Goal: Navigation & Orientation: Find specific page/section

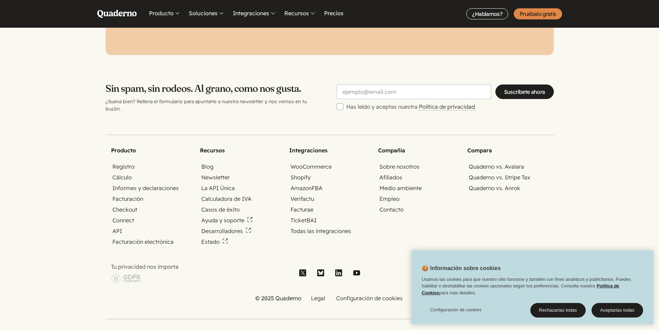
scroll to position [2289, 0]
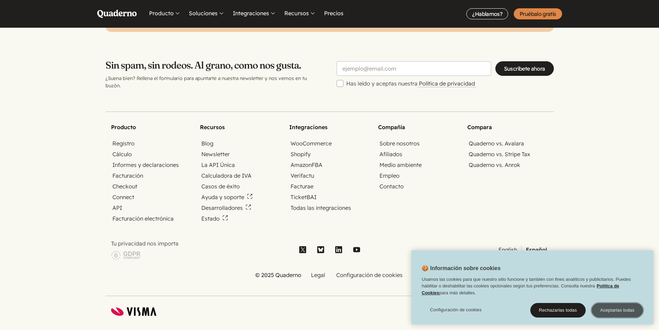
click at [611, 314] on button "Aceptarlas todas" at bounding box center [618, 310] width 52 height 15
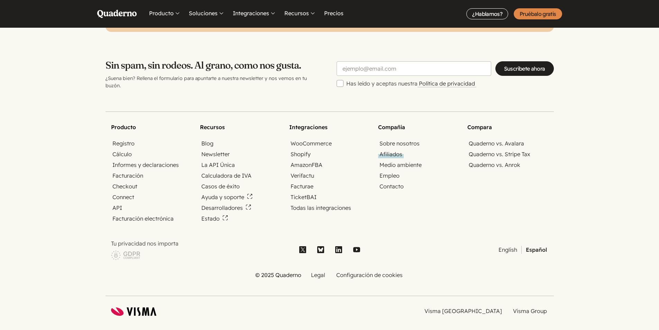
click at [393, 150] on link "Afiliados" at bounding box center [391, 154] width 26 height 8
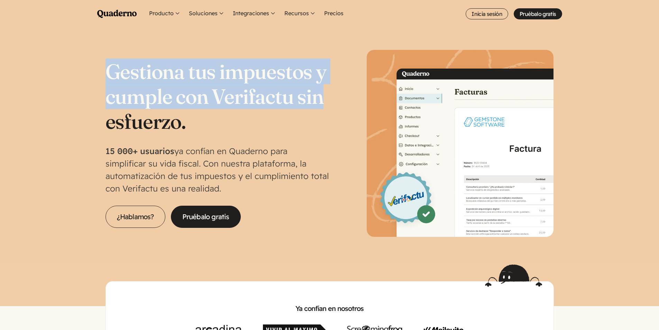
drag, startPoint x: 93, startPoint y: 58, endPoint x: 336, endPoint y: 96, distance: 245.7
click at [336, 96] on section "Gestiona tus impuestos y cumple con Verifactu sin esfuerzo. 15 000+ usuarios ya…" at bounding box center [329, 146] width 659 height 237
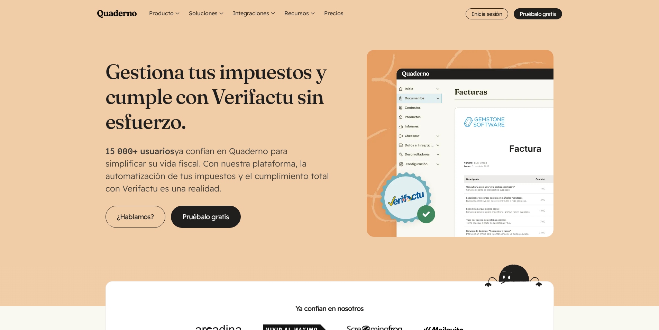
click at [278, 133] on h1 "Gestiona tus impuestos y cumple con Verifactu sin esfuerzo." at bounding box center [218, 96] width 224 height 75
